Goal: Find specific page/section: Find specific page/section

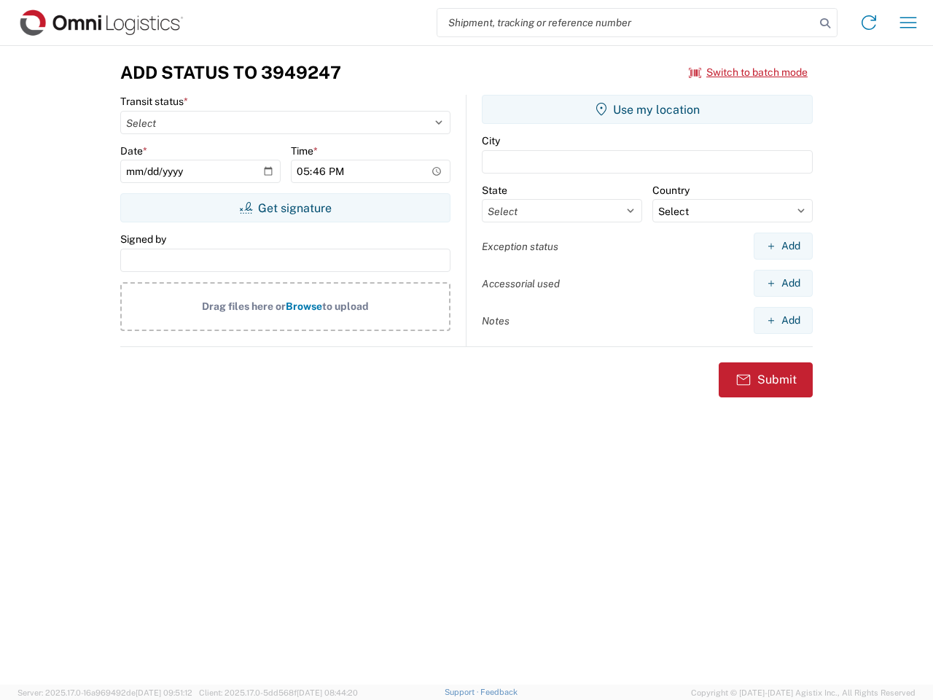
click at [626, 23] on input "search" at bounding box center [627, 23] width 378 height 28
click at [825, 23] on icon at bounding box center [825, 23] width 20 height 20
click at [869, 23] on icon at bounding box center [869, 22] width 23 height 23
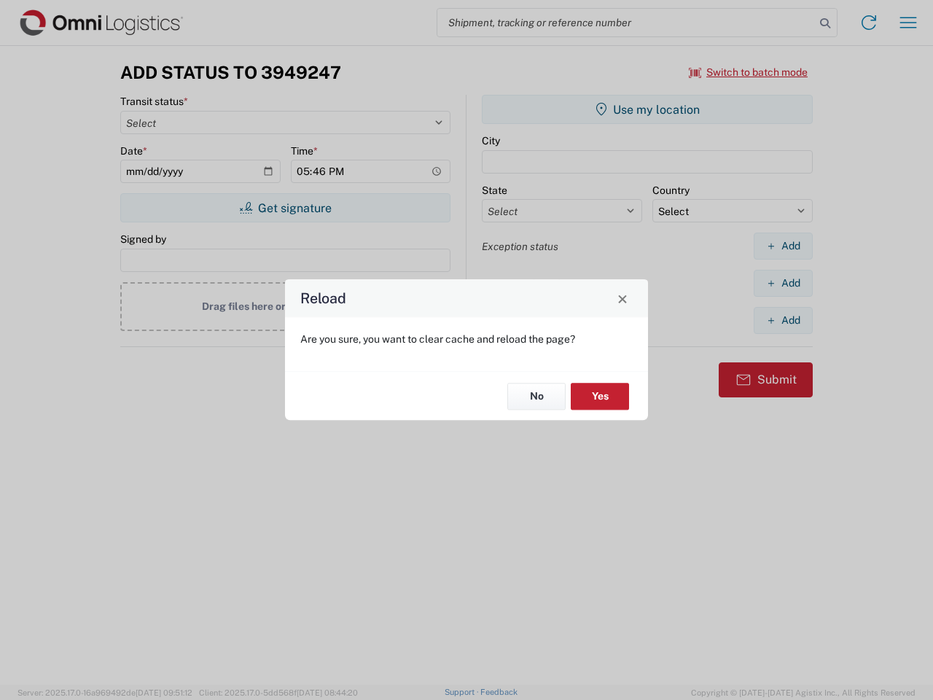
click at [909, 23] on div "Reload Are you sure, you want to clear cache and reload the page? No Yes" at bounding box center [466, 350] width 933 height 700
click at [749, 72] on div "Reload Are you sure, you want to clear cache and reload the page? No Yes" at bounding box center [466, 350] width 933 height 700
click at [285, 208] on div "Reload Are you sure, you want to clear cache and reload the page? No Yes" at bounding box center [466, 350] width 933 height 700
click at [648, 109] on div "Reload Are you sure, you want to clear cache and reload the page? No Yes" at bounding box center [466, 350] width 933 height 700
click at [783, 246] on div "Reload Are you sure, you want to clear cache and reload the page? No Yes" at bounding box center [466, 350] width 933 height 700
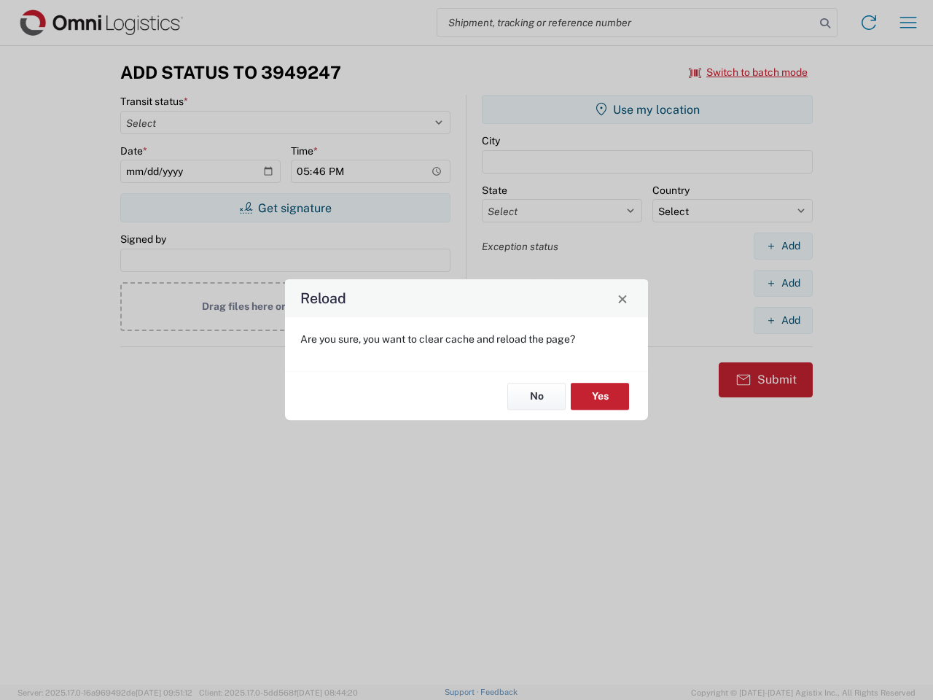
click at [783, 283] on div "Reload Are you sure, you want to clear cache and reload the page? No Yes" at bounding box center [466, 350] width 933 height 700
click at [783, 320] on div "Reload Are you sure, you want to clear cache and reload the page? No Yes" at bounding box center [466, 350] width 933 height 700
